Goal: Find specific page/section: Find specific page/section

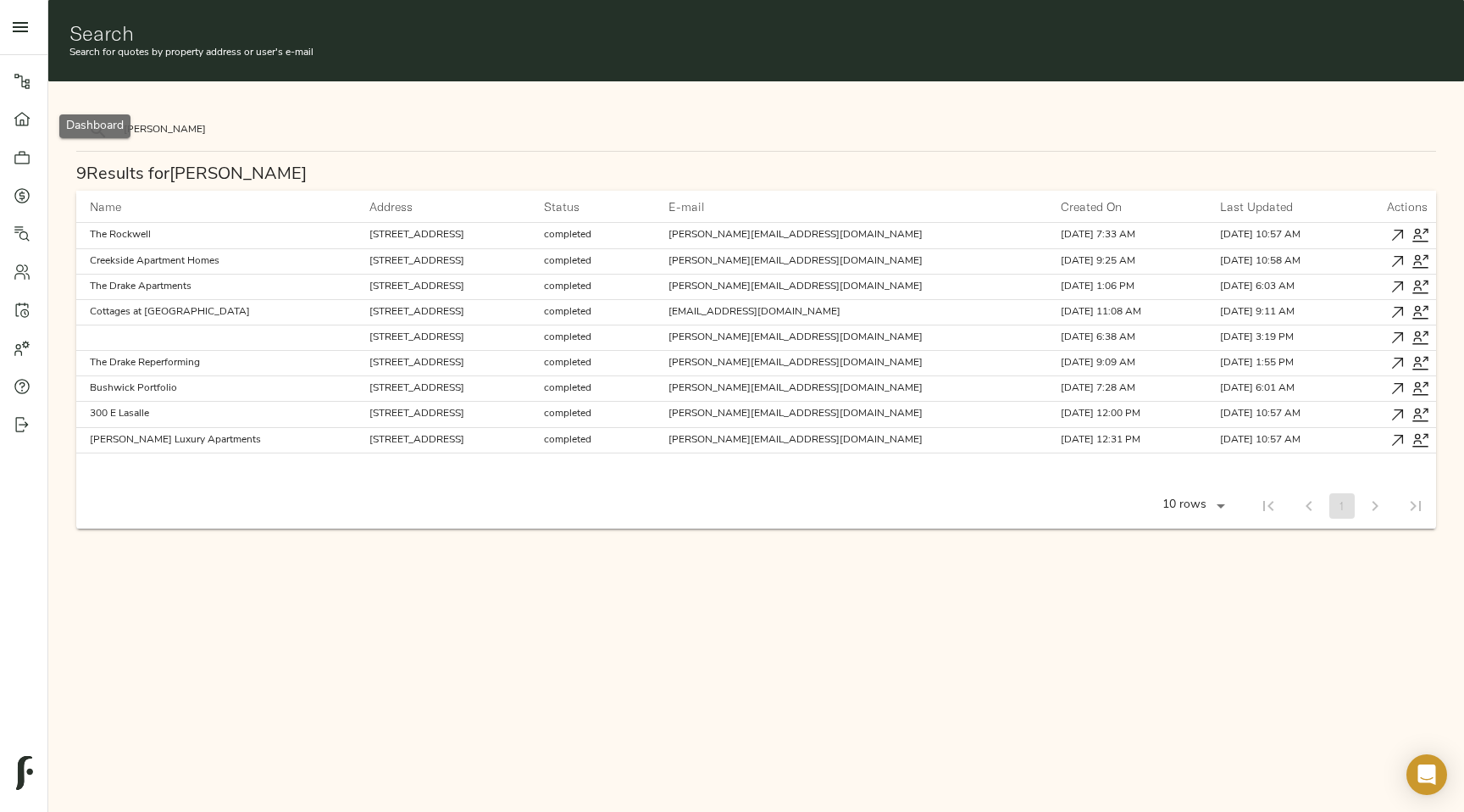
click at [15, 125] on icon at bounding box center [22, 119] width 17 height 17
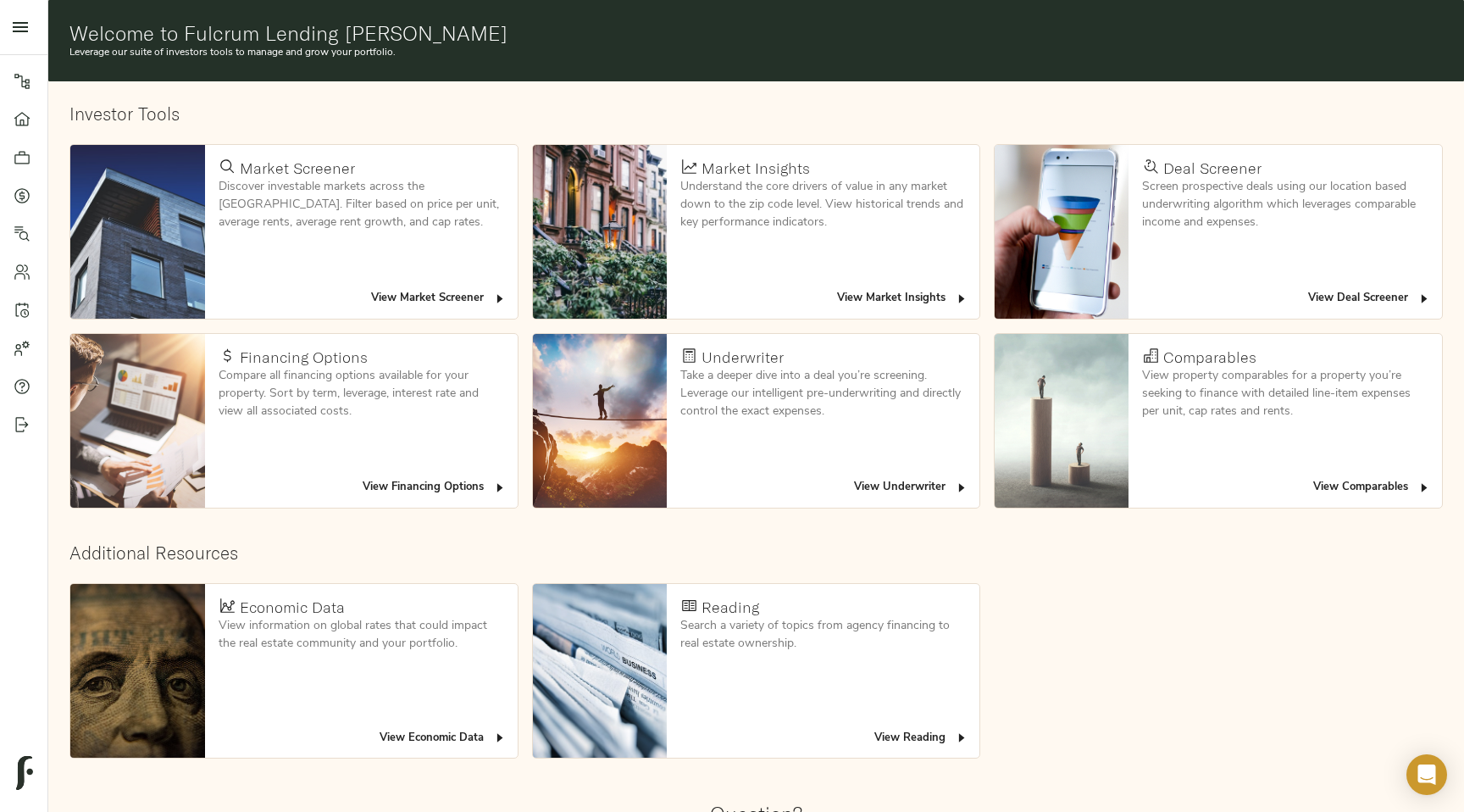
click at [34, 42] on div at bounding box center [23, 27] width 47 height 54
click at [30, 37] on button "open drawer" at bounding box center [20, 27] width 41 height 41
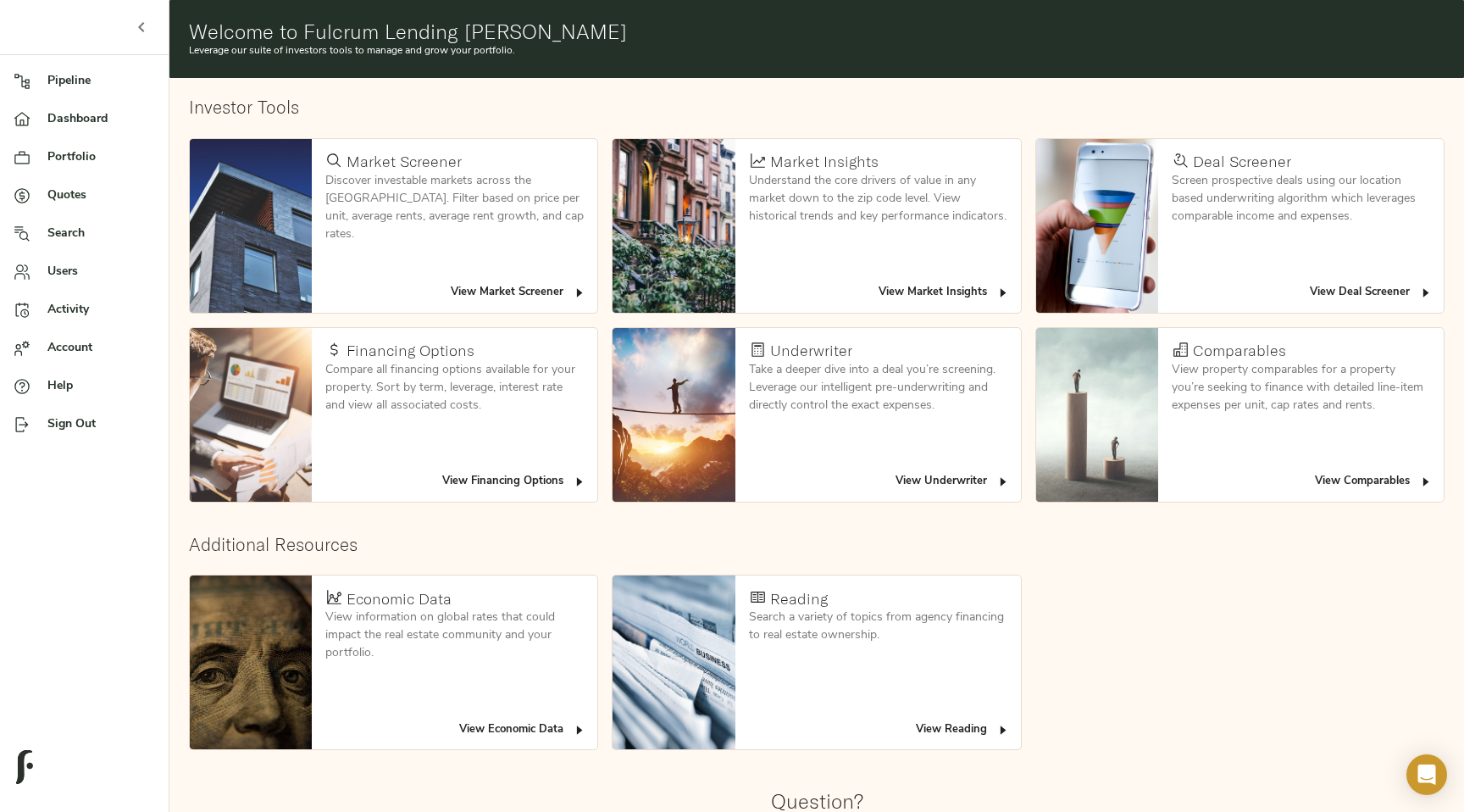
click at [89, 98] on link "Pipeline" at bounding box center [84, 80] width 169 height 38
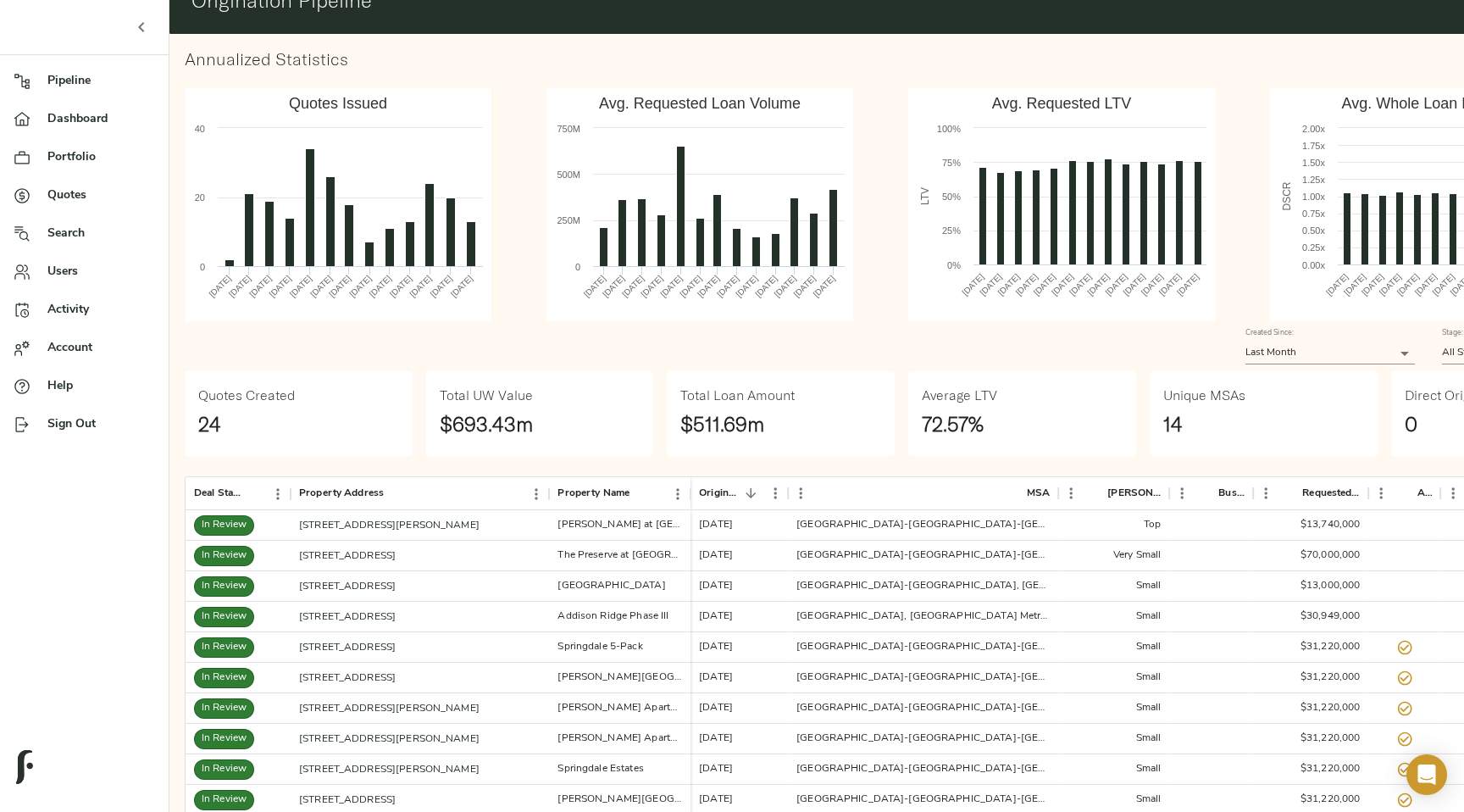
scroll to position [54, 0]
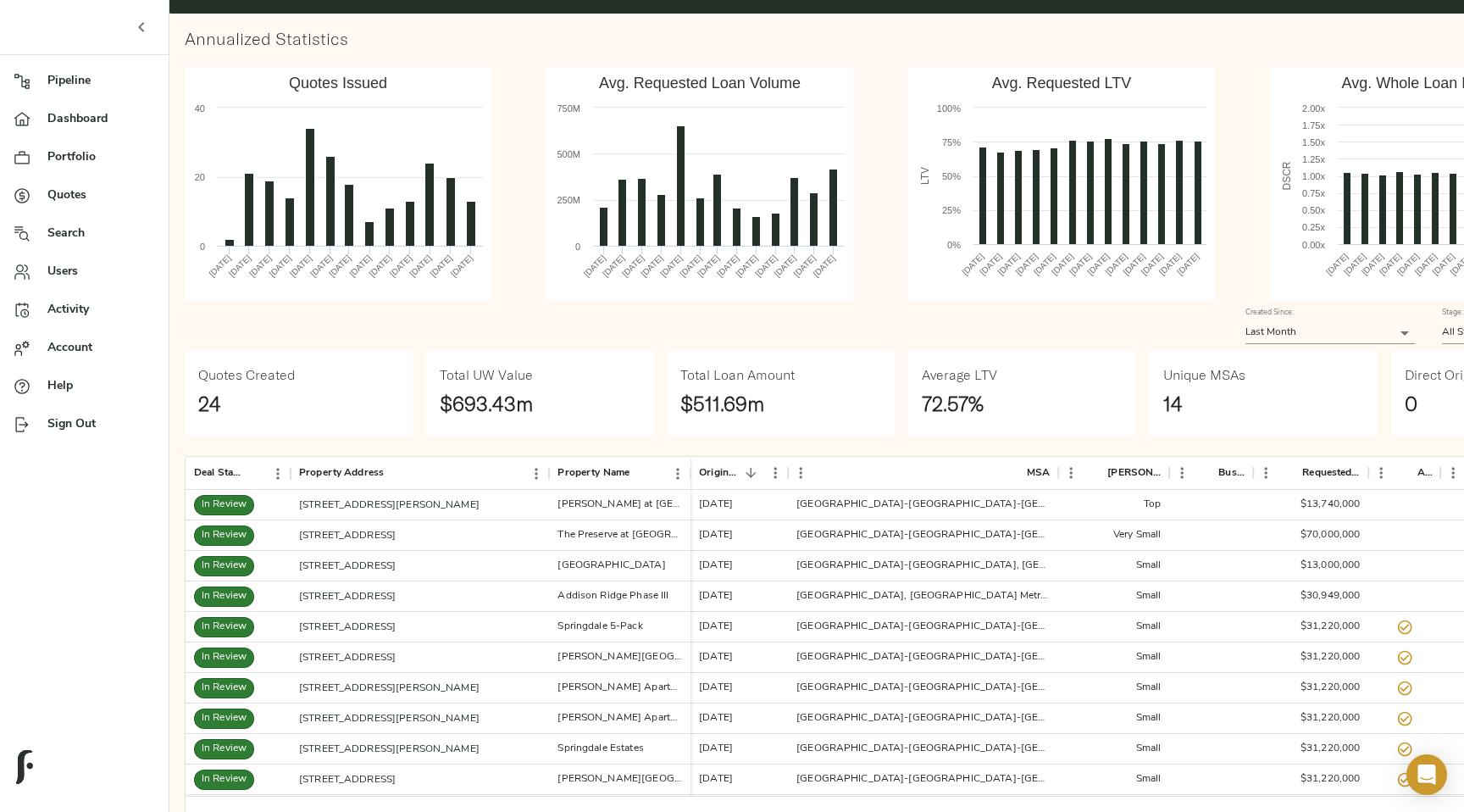
click at [143, 47] on button "button" at bounding box center [142, 27] width 41 height 41
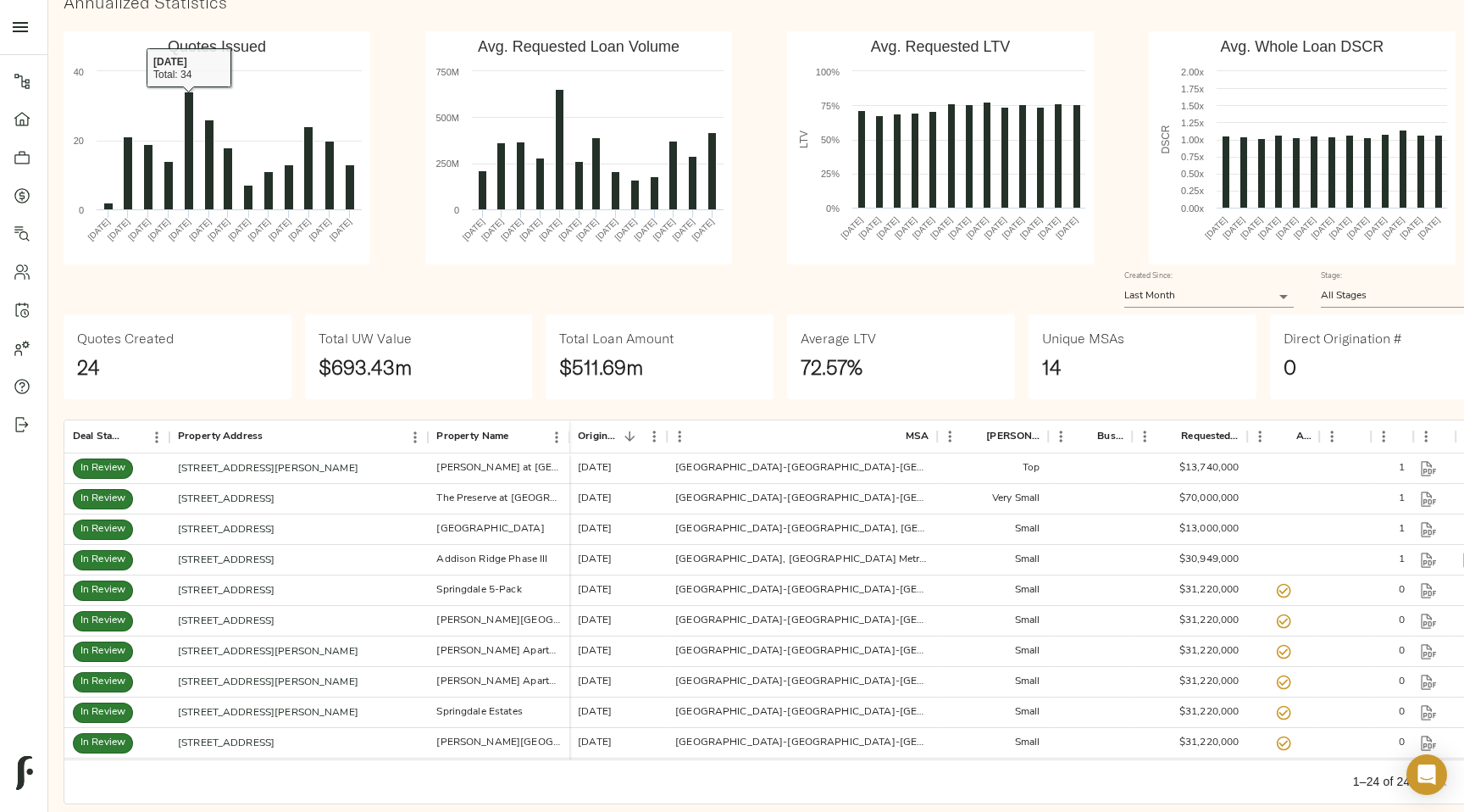
scroll to position [115, 0]
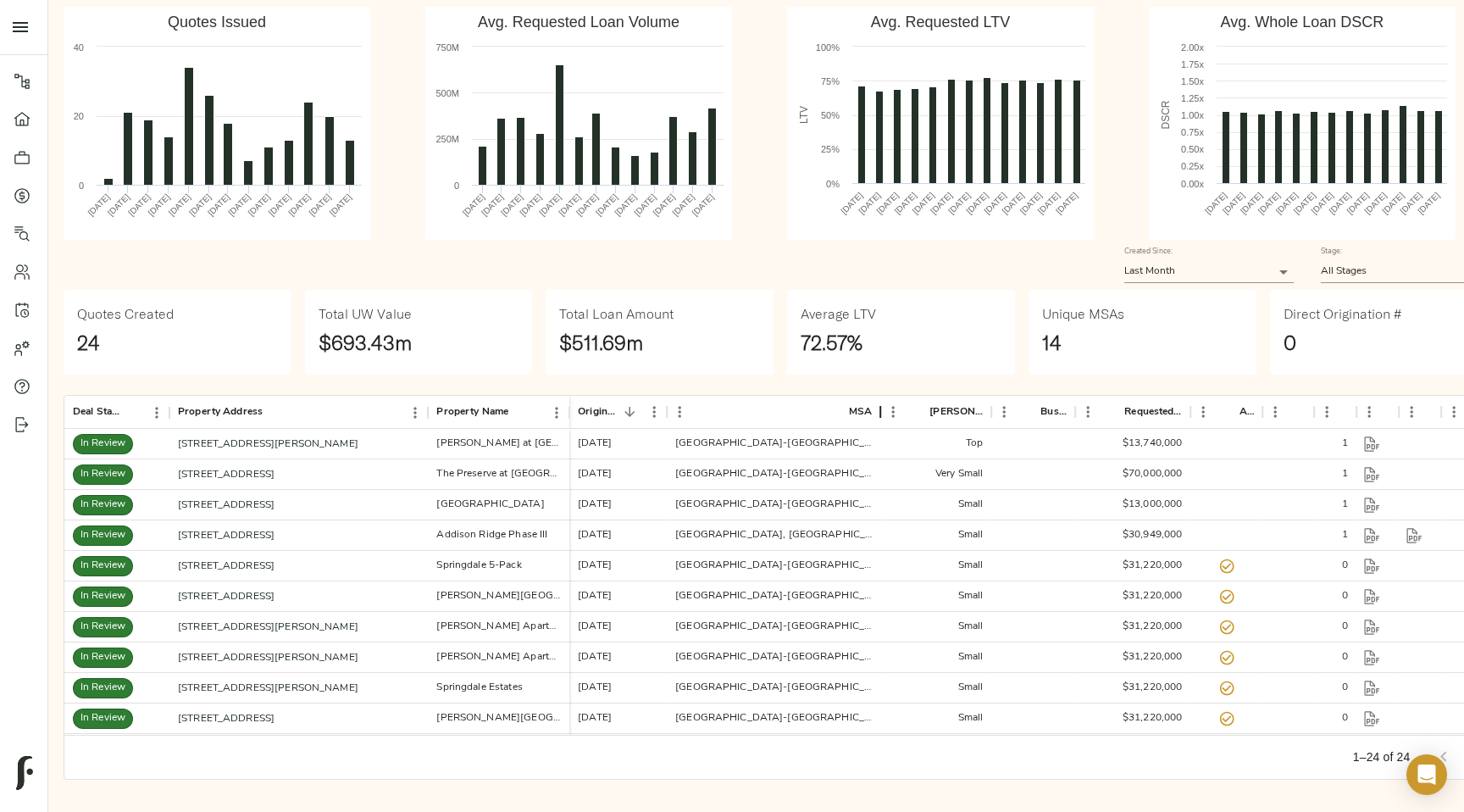
drag, startPoint x: 935, startPoint y: 418, endPoint x: 852, endPoint y: 413, distance: 83.2
click at [870, 414] on div "MSA" at bounding box center [880, 412] width 20 height 33
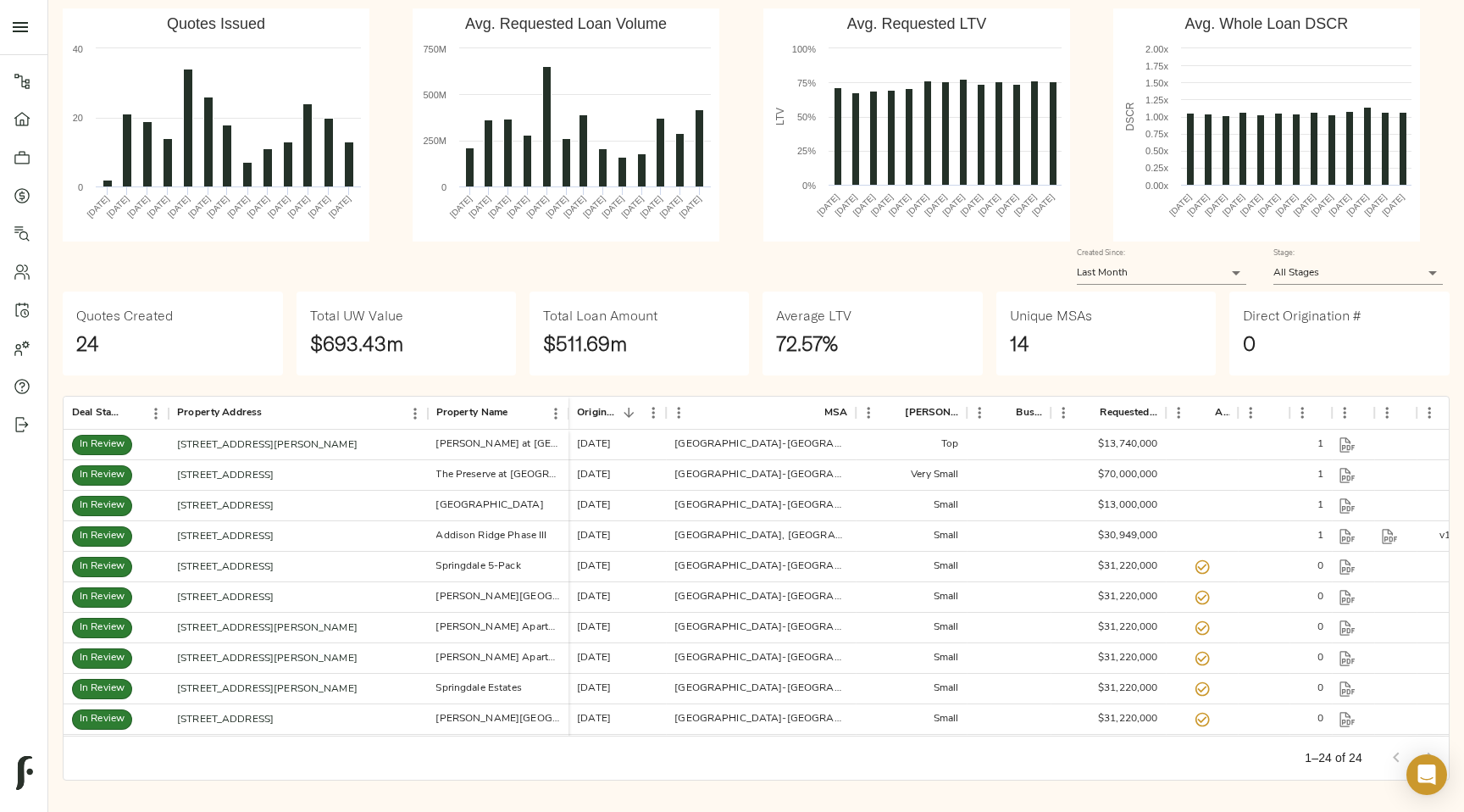
scroll to position [112, 0]
